Goal: Navigation & Orientation: Find specific page/section

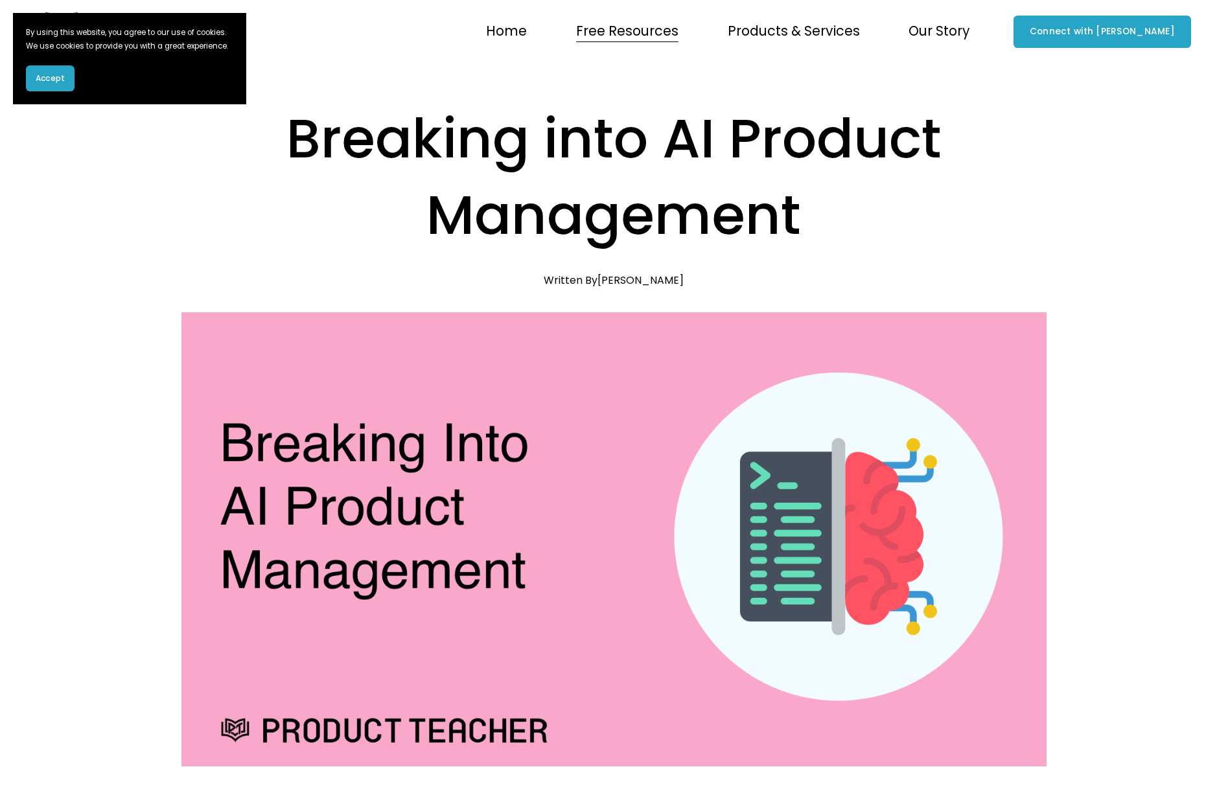
click at [527, 30] on link "Home" at bounding box center [506, 31] width 41 height 27
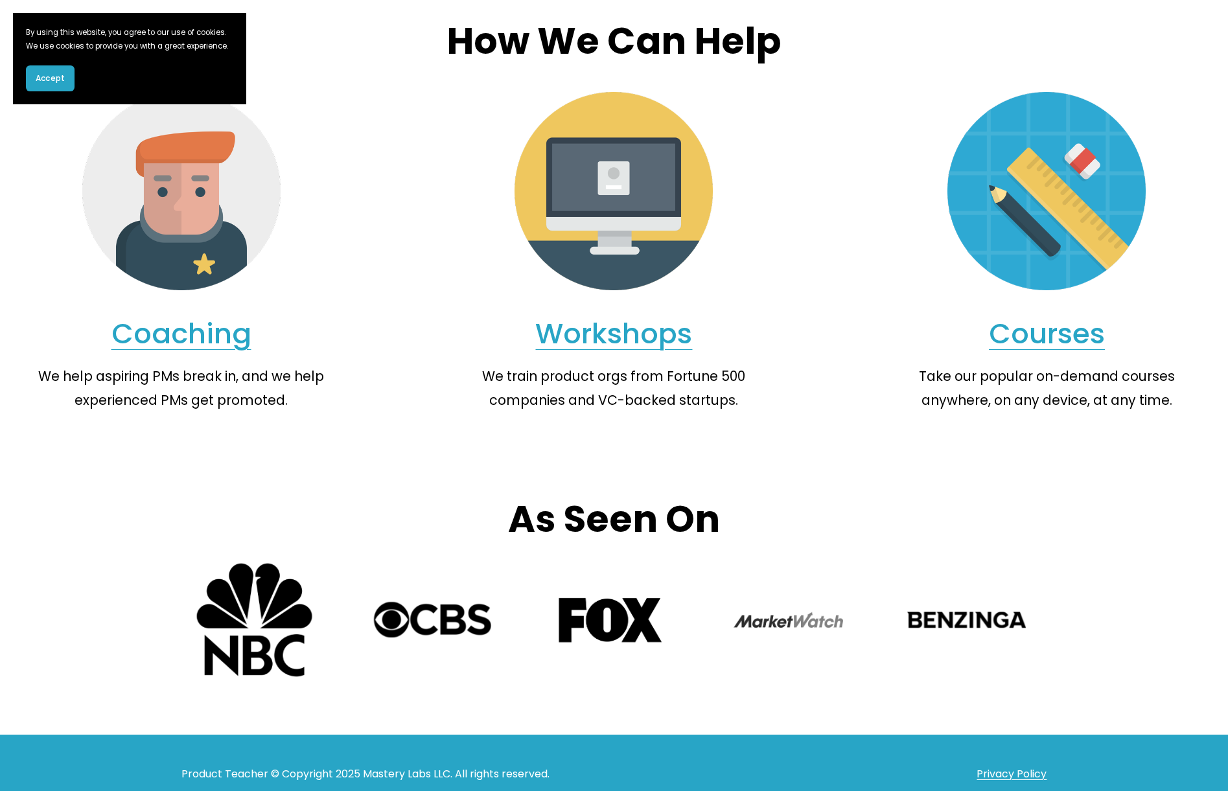
scroll to position [1375, 0]
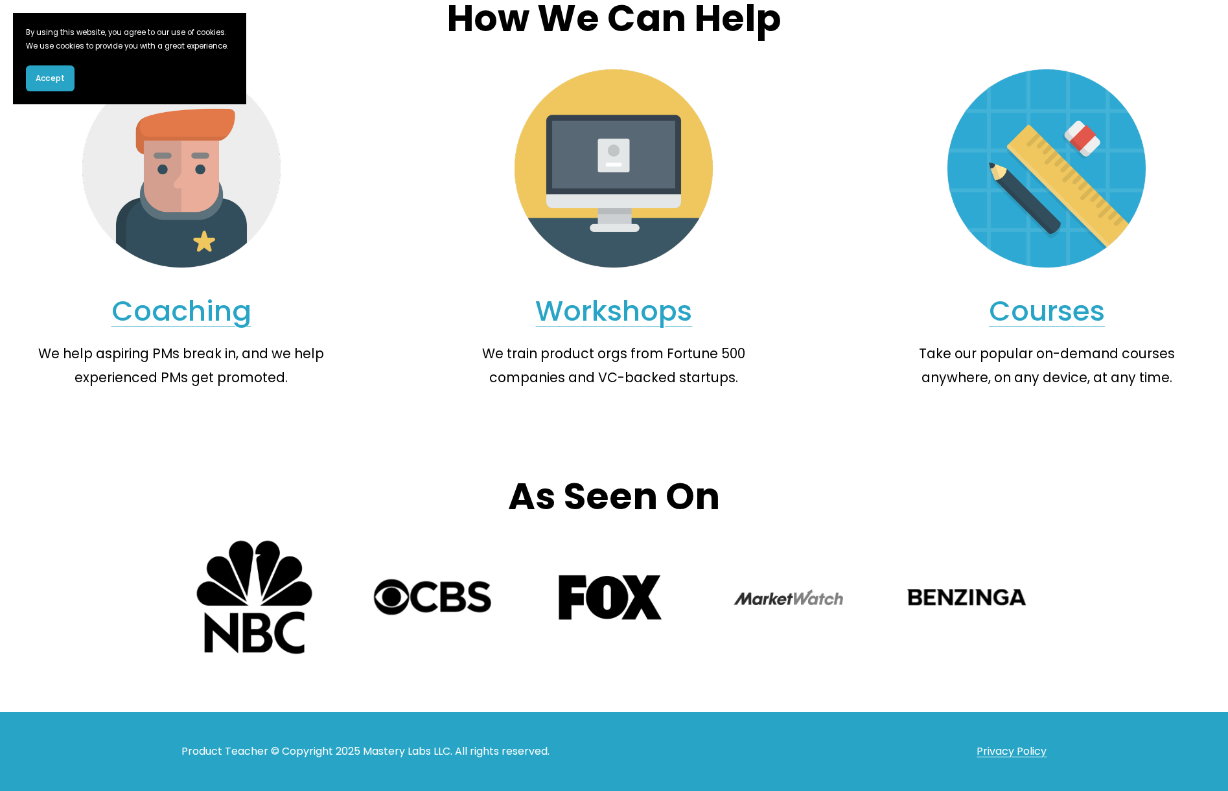
click at [1055, 319] on link "Courses" at bounding box center [1047, 311] width 116 height 39
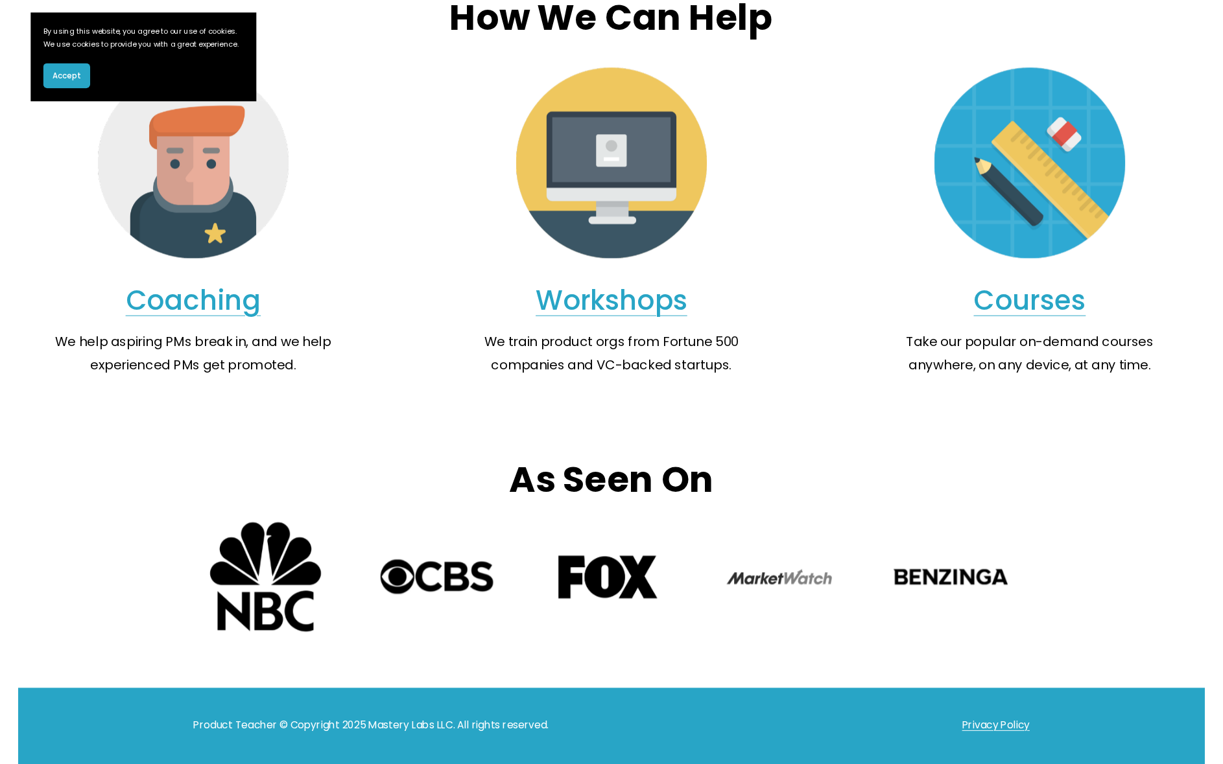
scroll to position [1375, 0]
